Goal: Task Accomplishment & Management: Use online tool/utility

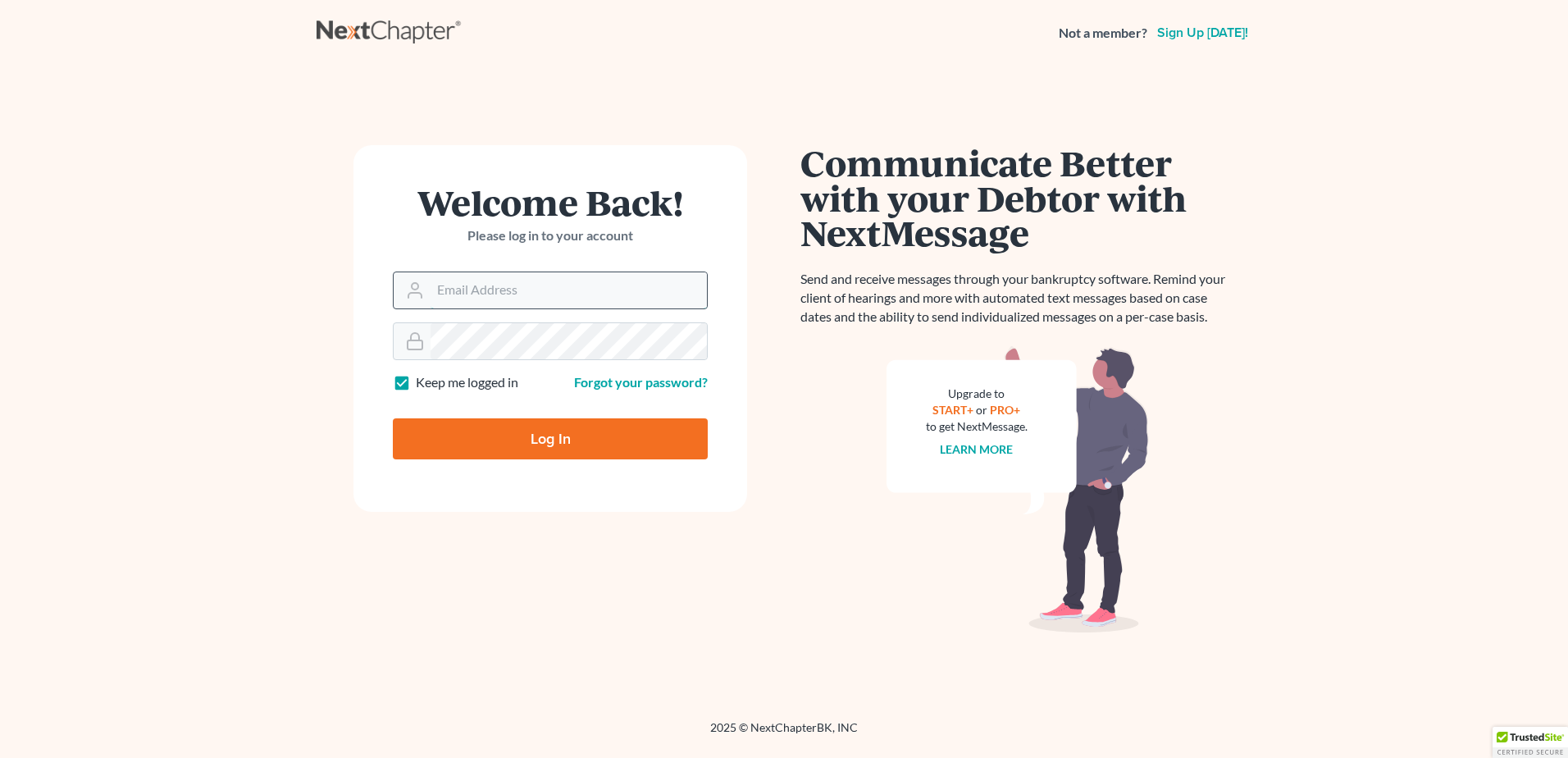
click at [527, 292] on input "Email Address" at bounding box center [568, 291] width 277 height 36
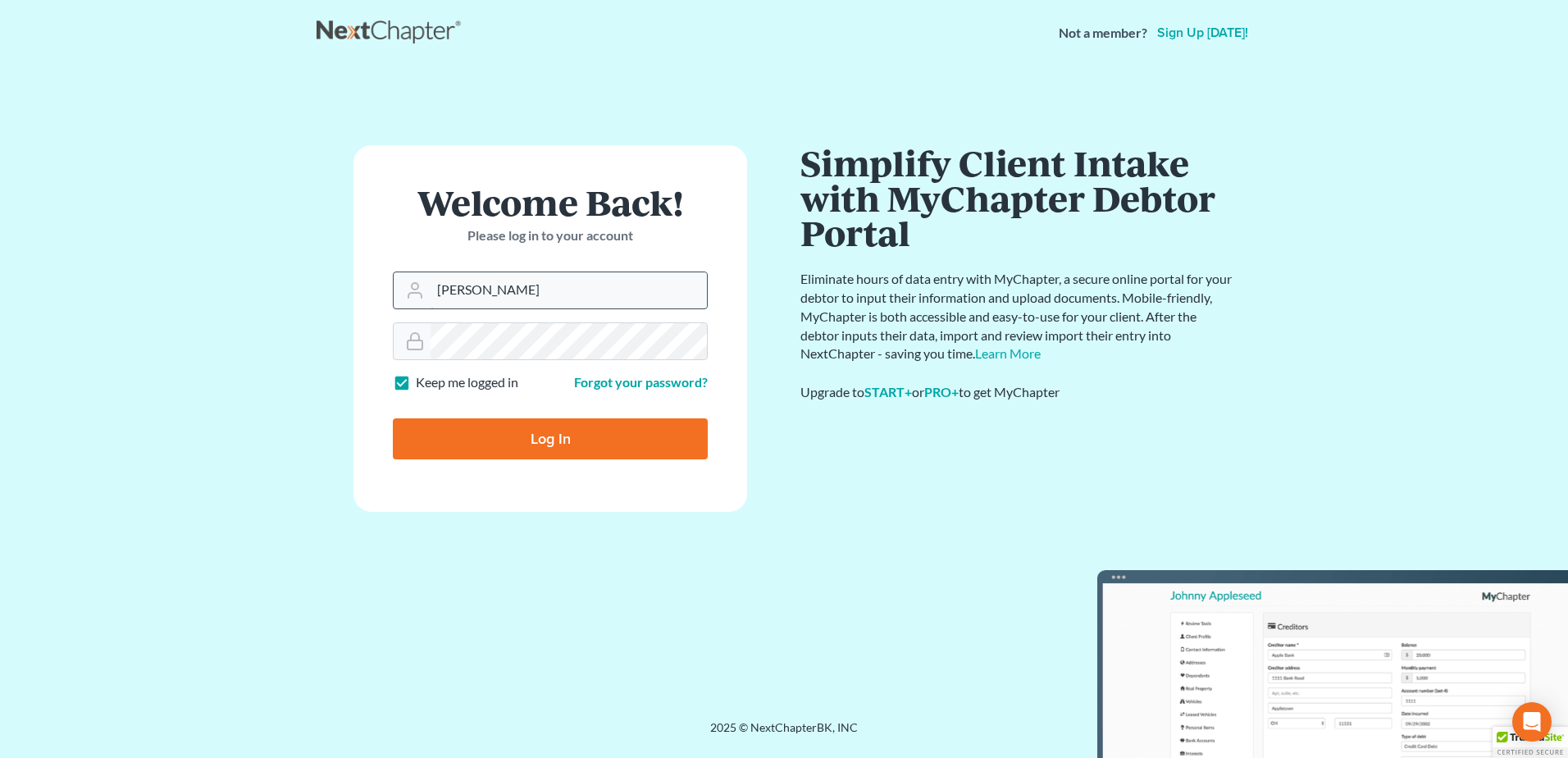
type input "pam@fesenmyerlaw.com"
click at [536, 435] on input "Log In" at bounding box center [550, 438] width 315 height 41
type input "Thinking..."
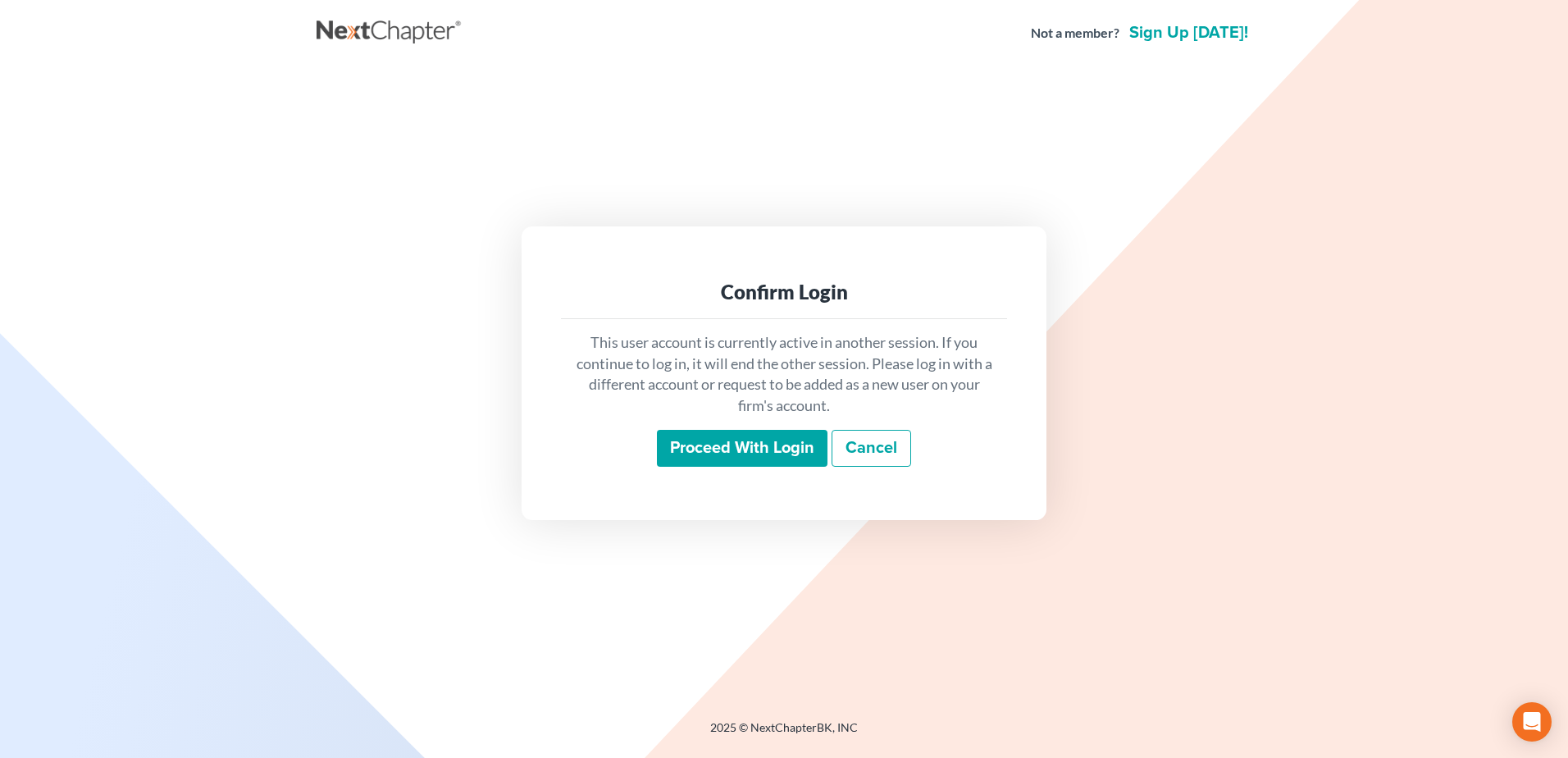
click at [728, 458] on input "Proceed with login" at bounding box center [742, 448] width 171 height 37
